Goal: Task Accomplishment & Management: Manage account settings

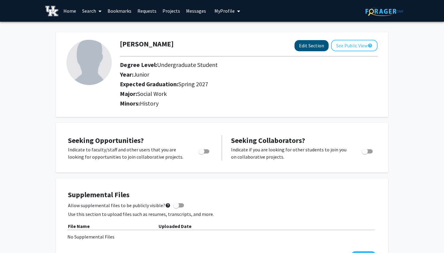
click at [319, 42] on button "Edit Section" at bounding box center [311, 45] width 34 height 11
select select "junior"
select select "37: spring_2027"
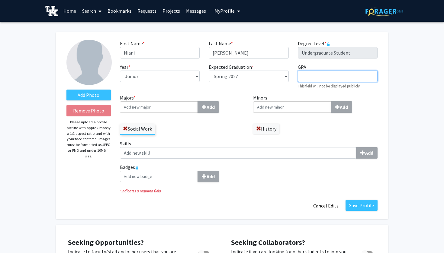
click at [316, 79] on input "GPA required" at bounding box center [338, 76] width 80 height 11
type input "3.4"
click at [291, 110] on input "Minors Add" at bounding box center [292, 106] width 78 height 11
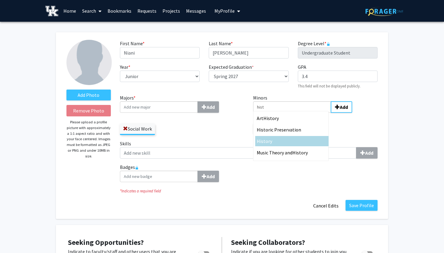
click at [263, 144] on span "Hist" at bounding box center [261, 141] width 9 height 6
click at [263, 113] on input "hist" at bounding box center [292, 106] width 78 height 11
type input "History"
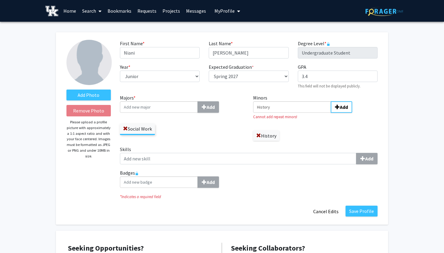
click at [177, 105] on input "Majors * Add" at bounding box center [159, 106] width 78 height 11
type input "cr"
click at [156, 119] on div "Cr iminal Justice" at bounding box center [159, 118] width 70 height 7
click at [156, 113] on input "cr" at bounding box center [159, 106] width 78 height 11
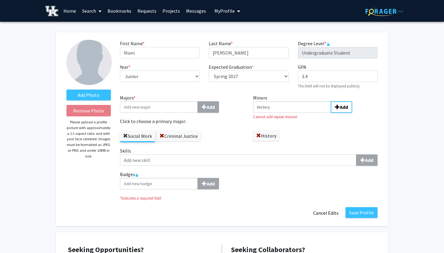
click at [124, 135] on span at bounding box center [125, 136] width 5 height 5
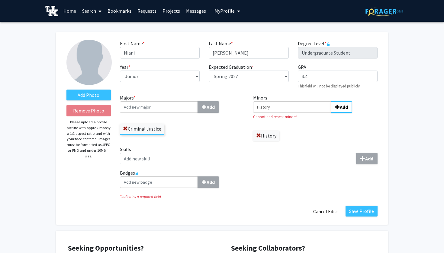
click at [184, 129] on div "Criminal Justice" at bounding box center [182, 127] width 124 height 18
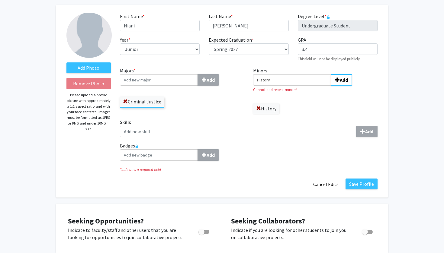
scroll to position [27, 0]
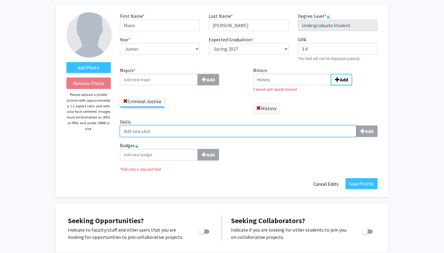
click at [184, 136] on input "Skills Add" at bounding box center [238, 131] width 237 height 11
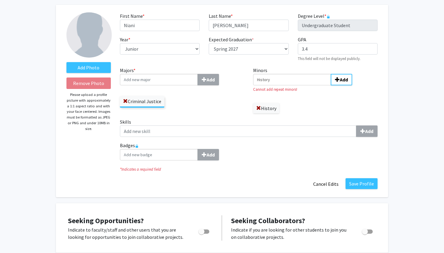
click at [309, 158] on div "Add" at bounding box center [249, 154] width 258 height 11
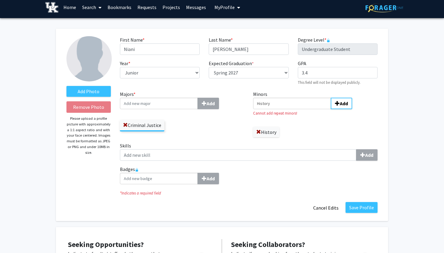
scroll to position [2, 0]
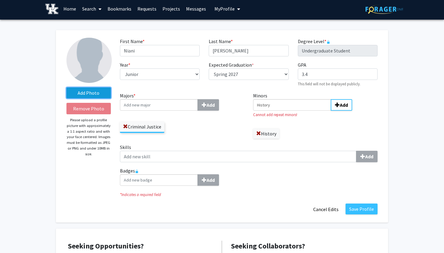
click at [91, 94] on label "Add Photo" at bounding box center [88, 93] width 44 height 11
click at [0, 0] on input "Add Photo" at bounding box center [0, 0] width 0 height 0
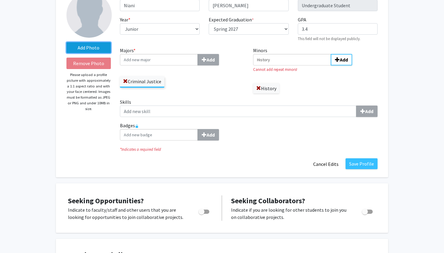
scroll to position [49, 0]
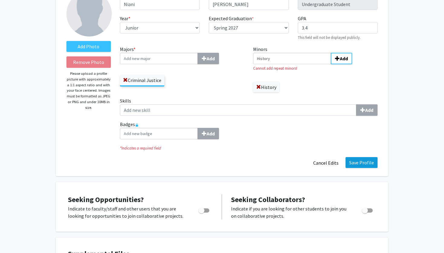
click at [365, 168] on button "Save Profile" at bounding box center [362, 162] width 32 height 11
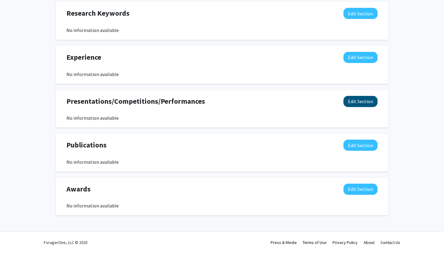
scroll to position [333, 0]
click at [369, 60] on button "Edit Section" at bounding box center [360, 57] width 34 height 11
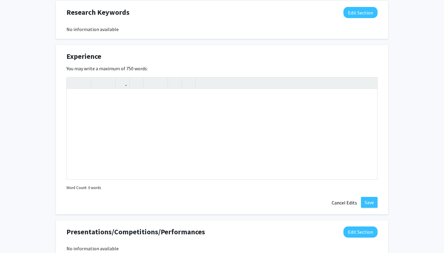
click at [375, 58] on div "Experience Edit Section" at bounding box center [222, 58] width 320 height 14
click at [347, 200] on button "Cancel Edits" at bounding box center [344, 202] width 33 height 11
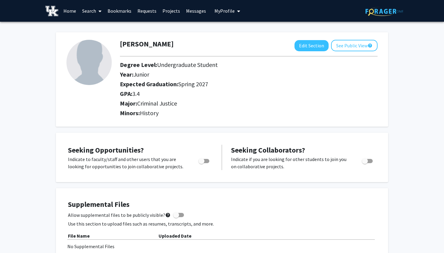
scroll to position [0, 0]
click at [206, 160] on span "Toggle" at bounding box center [203, 161] width 11 height 4
click at [201, 163] on input "Are you actively seeking opportunities?" at bounding box center [201, 163] width 0 height 0
checkbox input "true"
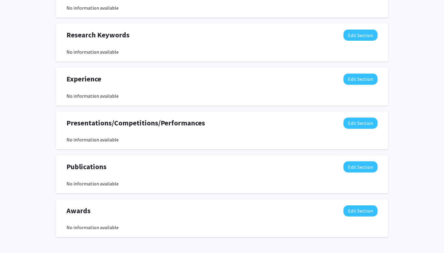
scroll to position [293, 0]
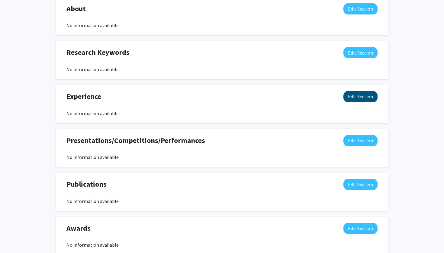
click at [361, 99] on button "Edit Section" at bounding box center [360, 96] width 34 height 11
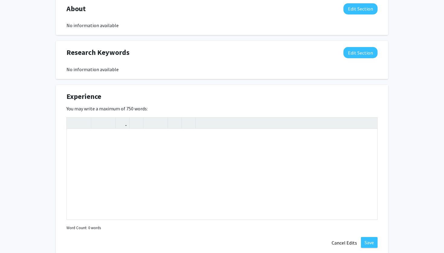
click at [361, 100] on div "Experience Edit Section" at bounding box center [222, 98] width 320 height 14
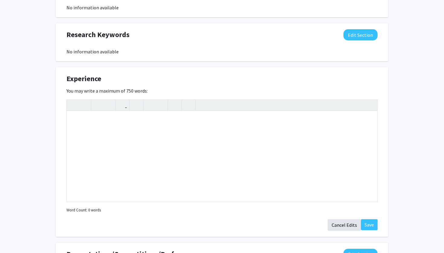
click at [349, 227] on button "Cancel Edits" at bounding box center [344, 225] width 33 height 11
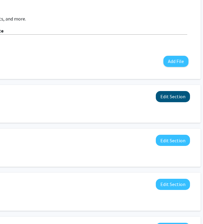
scroll to position [208, 143]
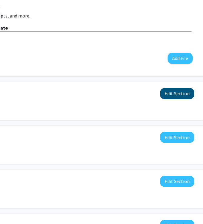
click at [185, 99] on button "Edit Section" at bounding box center [177, 93] width 34 height 11
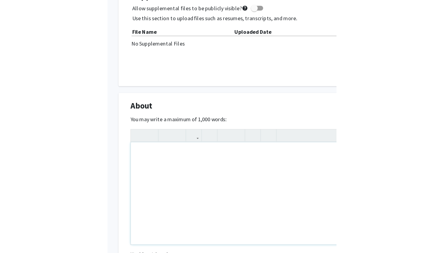
scroll to position [208, 0]
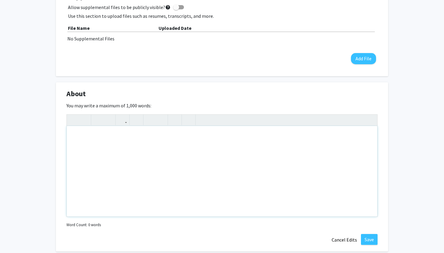
click at [88, 138] on div "Note to users with screen readers: Please deactivate our accessibility plugin f…" at bounding box center [222, 171] width 311 height 91
type textarea "Undergraduate student&nbsp;"
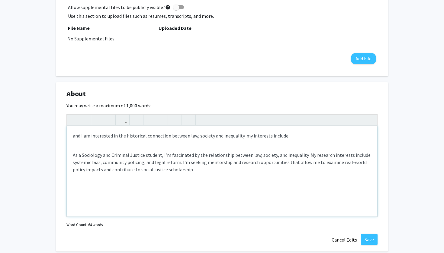
click at [320, 135] on p "and I am interested in the historical connection between law, society and inequ…" at bounding box center [222, 135] width 298 height 7
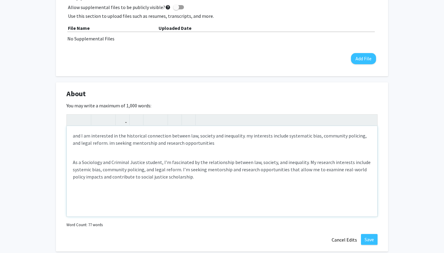
click at [293, 197] on div "and I am interested in the historical connection between law, society and inequ…" at bounding box center [222, 171] width 311 height 91
click at [216, 147] on p "and I am interested in the historical connection between law, society and inequ…" at bounding box center [222, 139] width 298 height 14
click at [73, 137] on p "and I am interested in the historical connection between law, society and inequ…" at bounding box center [222, 139] width 298 height 14
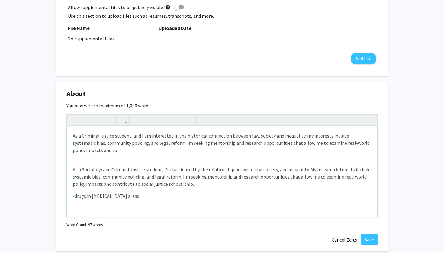
click at [140, 137] on p "As a Criminal justice student, and I am interested in the historical connection…" at bounding box center [222, 143] width 298 height 22
click at [296, 137] on p "As a Criminal justice student, I am interested in the historical connection bet…" at bounding box center [222, 143] width 298 height 22
click at [332, 138] on p "As a Criminal justice student, I am interested in the historical connection bet…" at bounding box center [222, 143] width 298 height 22
click at [209, 143] on p "As a Criminal justice student, I am interested in the historical connection bet…" at bounding box center [222, 143] width 298 height 22
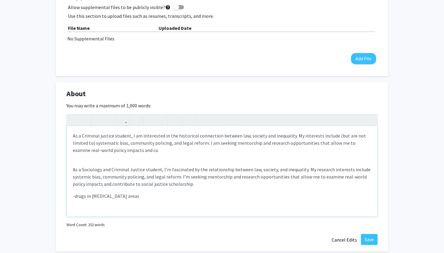
click at [175, 151] on p "As a Criminal justice student, I am interested in the historical connection bet…" at bounding box center [222, 143] width 298 height 22
click at [179, 188] on p "As a Sociology and Criminal Justice student, I’m fascinated by the relationship…" at bounding box center [222, 177] width 298 height 22
click at [149, 151] on p "As a Criminal justice student, I am interested in the historical connection bet…" at bounding box center [222, 143] width 298 height 22
click at [94, 145] on p "As a Criminal justice student, I am interested in the historical connection bet…" at bounding box center [222, 143] width 298 height 22
click at [207, 151] on p "As a Criminal justice student, I am interested in the historical connection bet…" at bounding box center [222, 143] width 298 height 22
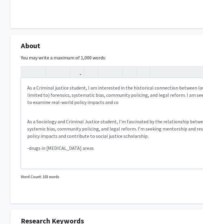
scroll to position [256, 0]
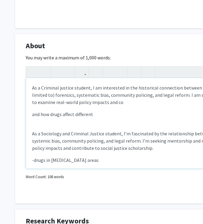
type textarea "<p>As a Criminal justice student, I am interested in the historical connection …"
